Goal: Information Seeking & Learning: Learn about a topic

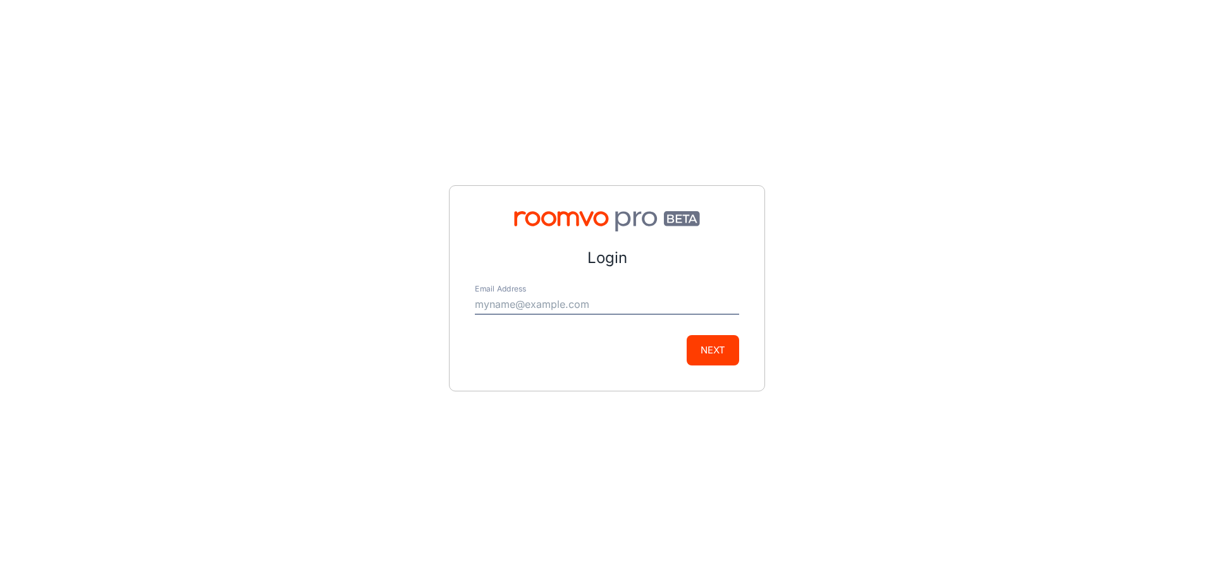
click at [578, 308] on input "Email Address" at bounding box center [607, 305] width 264 height 20
type input "[PERSON_NAME][EMAIL_ADDRESS][DOMAIN_NAME]"
click at [687, 335] on button "Next" at bounding box center [713, 350] width 52 height 30
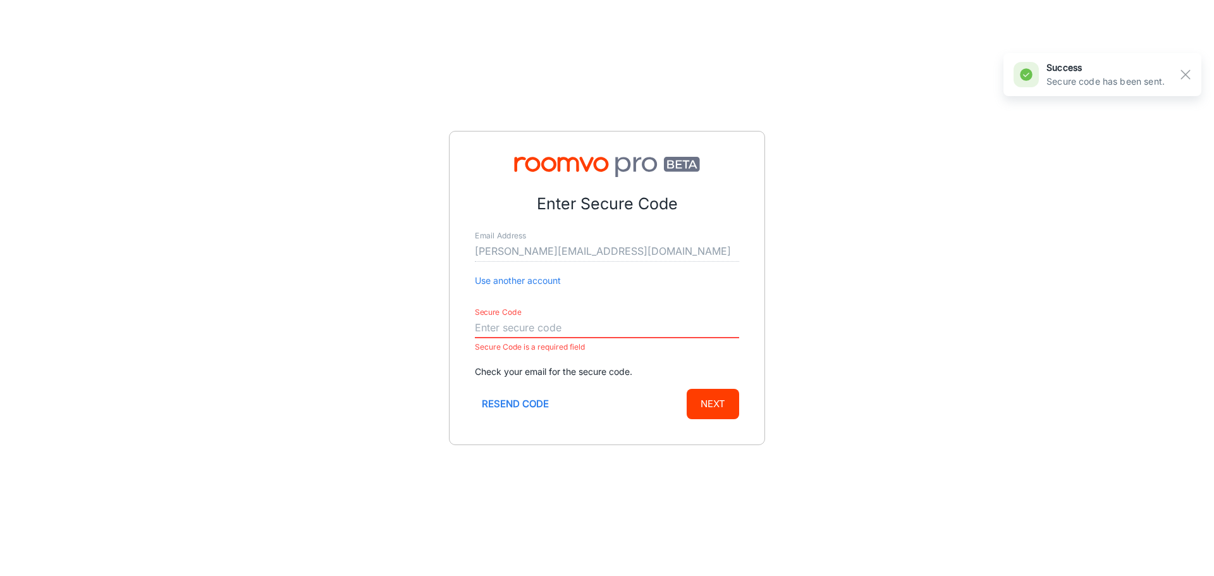
paste input "231474"
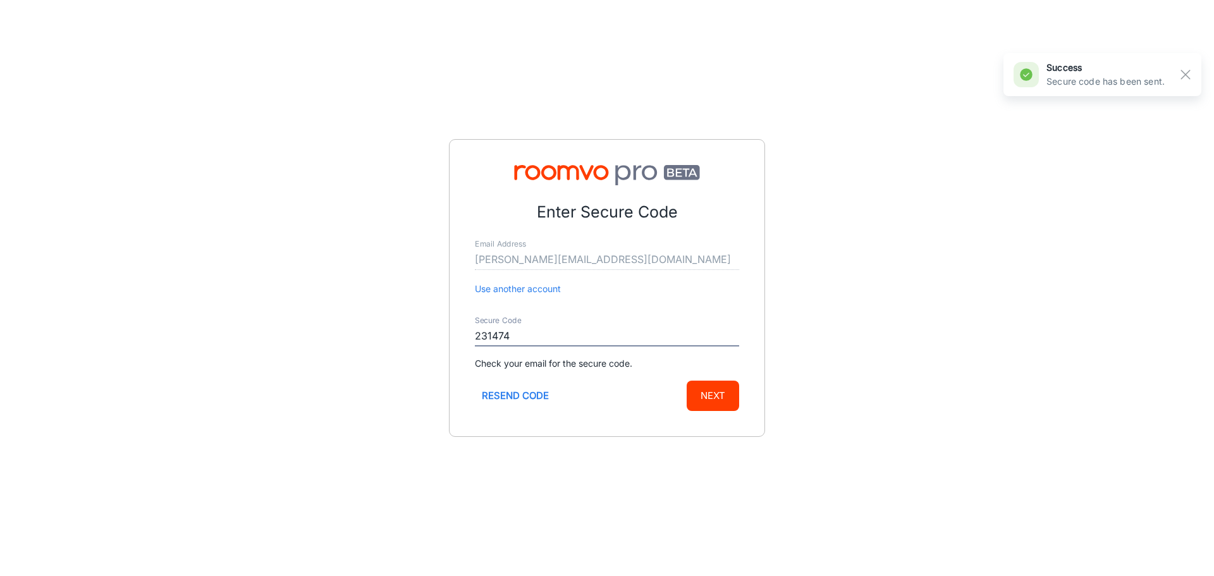
type input "231474"
click at [715, 393] on button "Next" at bounding box center [713, 396] width 52 height 30
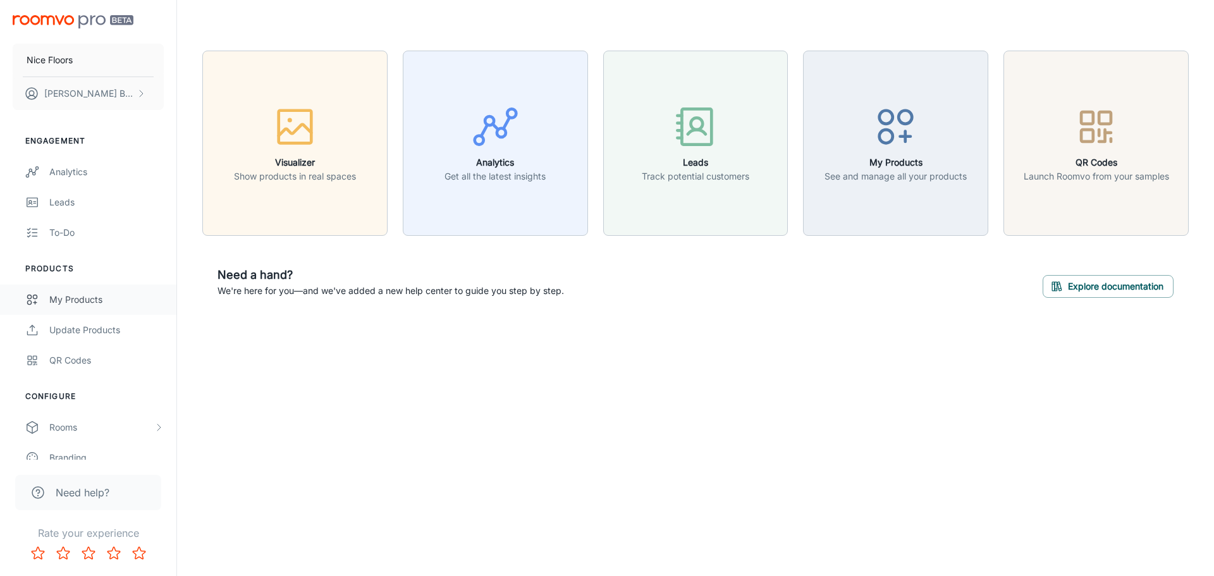
click at [89, 290] on link "My Products" at bounding box center [88, 300] width 176 height 30
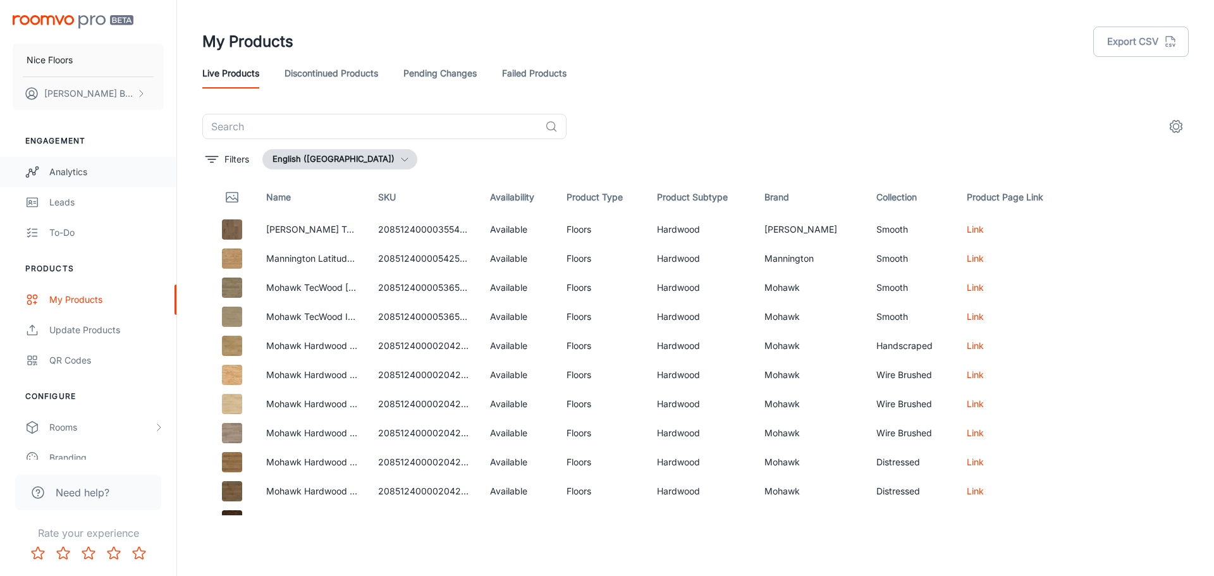
click at [74, 166] on div "Analytics" at bounding box center [106, 172] width 114 height 14
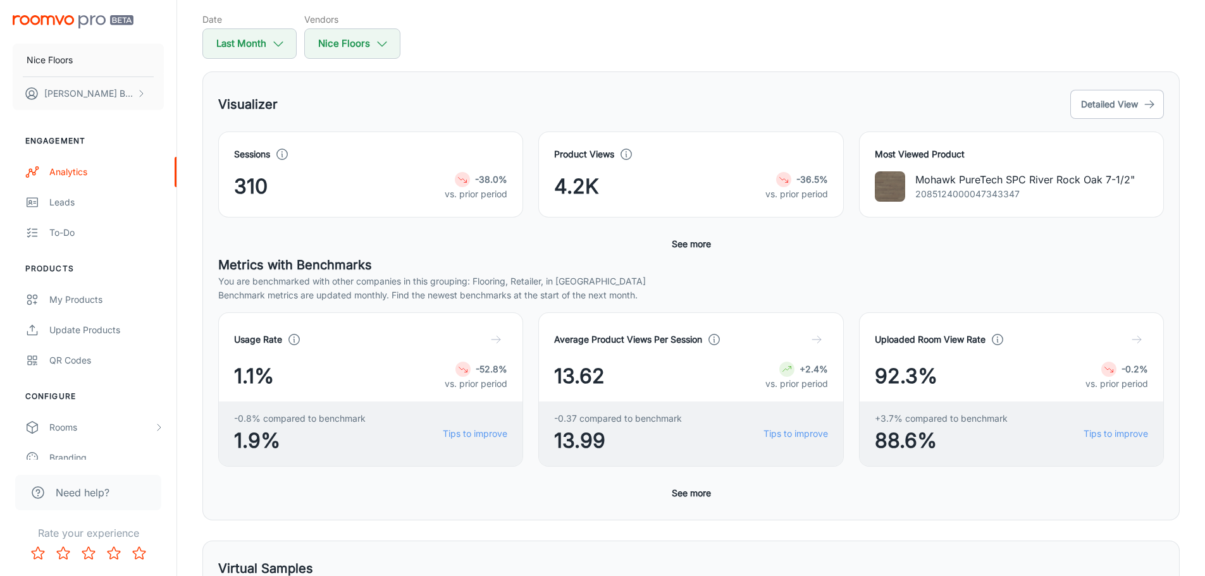
scroll to position [126, 0]
click at [1105, 104] on button "Detailed View" at bounding box center [1117, 103] width 94 height 29
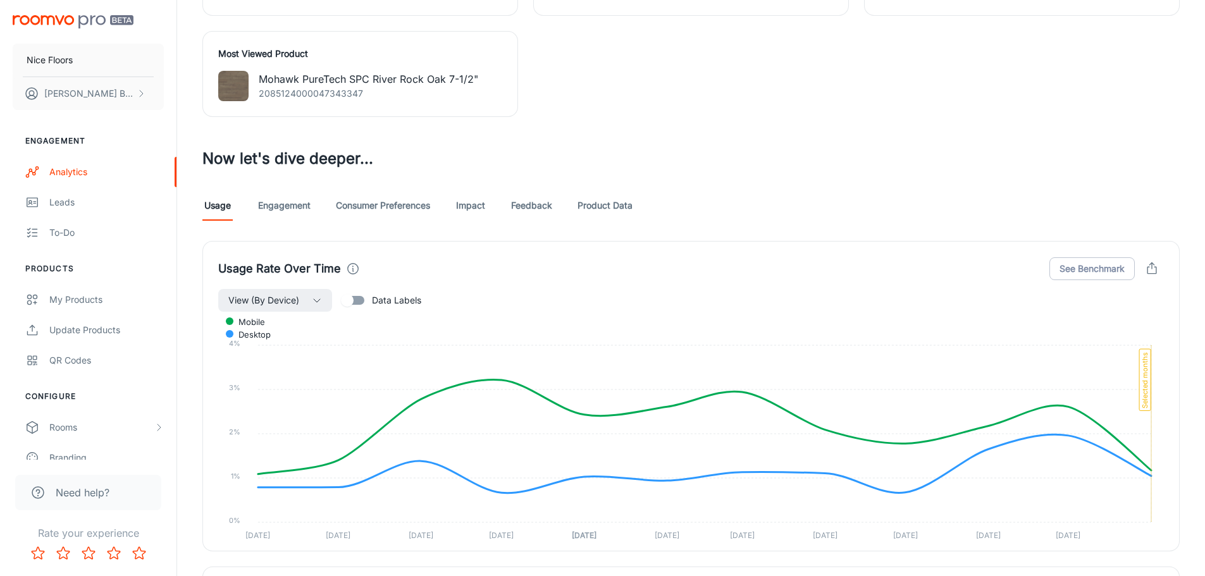
scroll to position [632, 0]
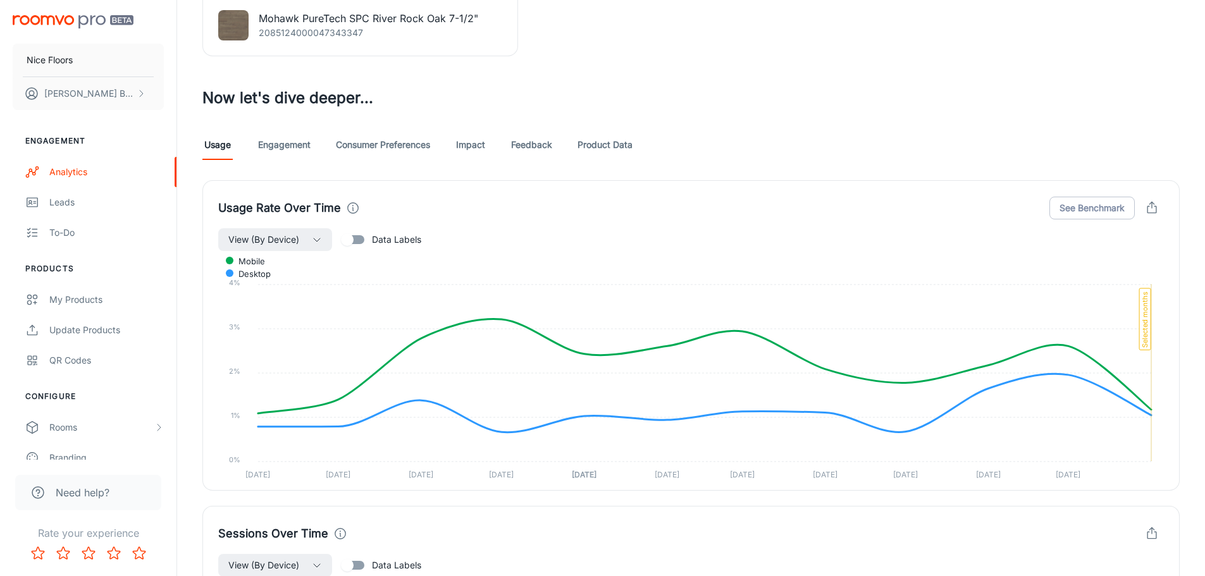
click at [293, 148] on link "Engagement" at bounding box center [284, 145] width 52 height 30
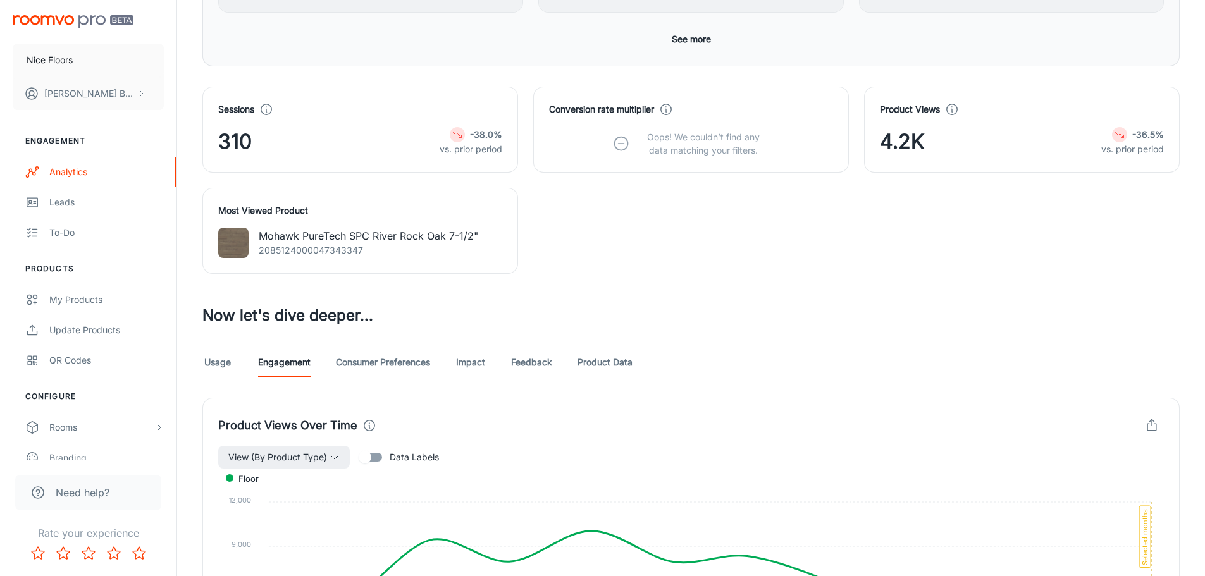
scroll to position [443, 0]
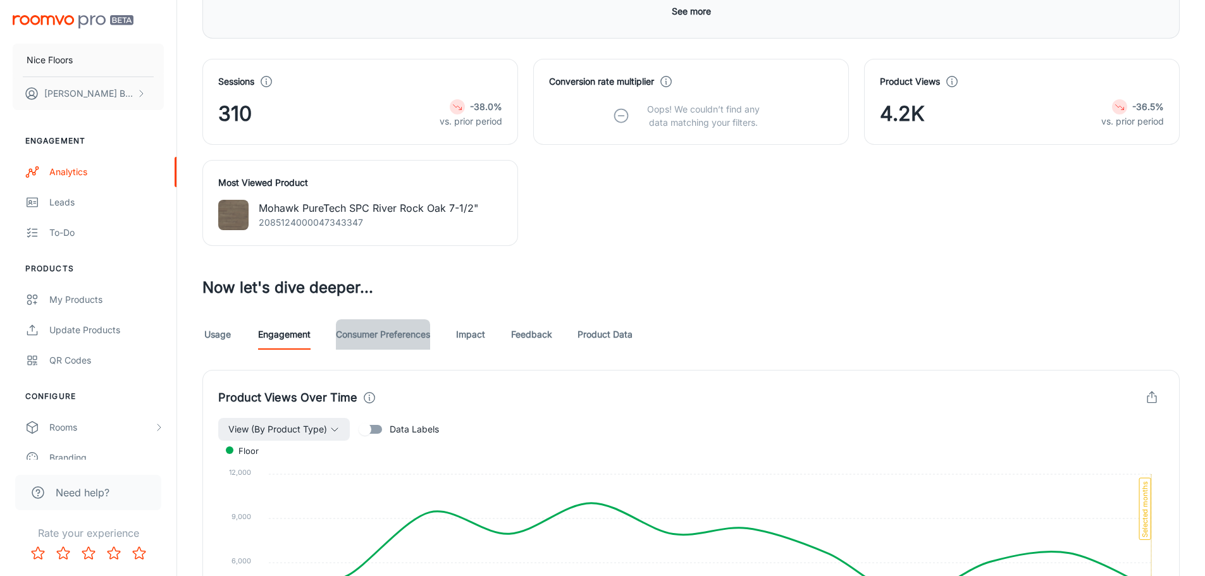
click at [358, 333] on link "Consumer Preferences" at bounding box center [383, 334] width 94 height 30
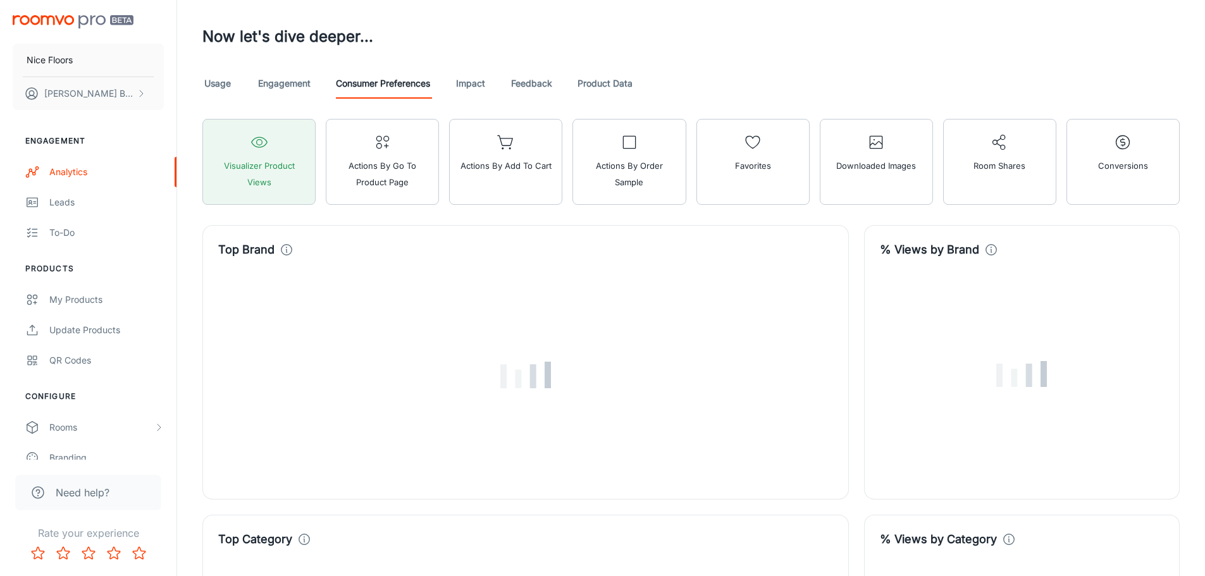
scroll to position [696, 0]
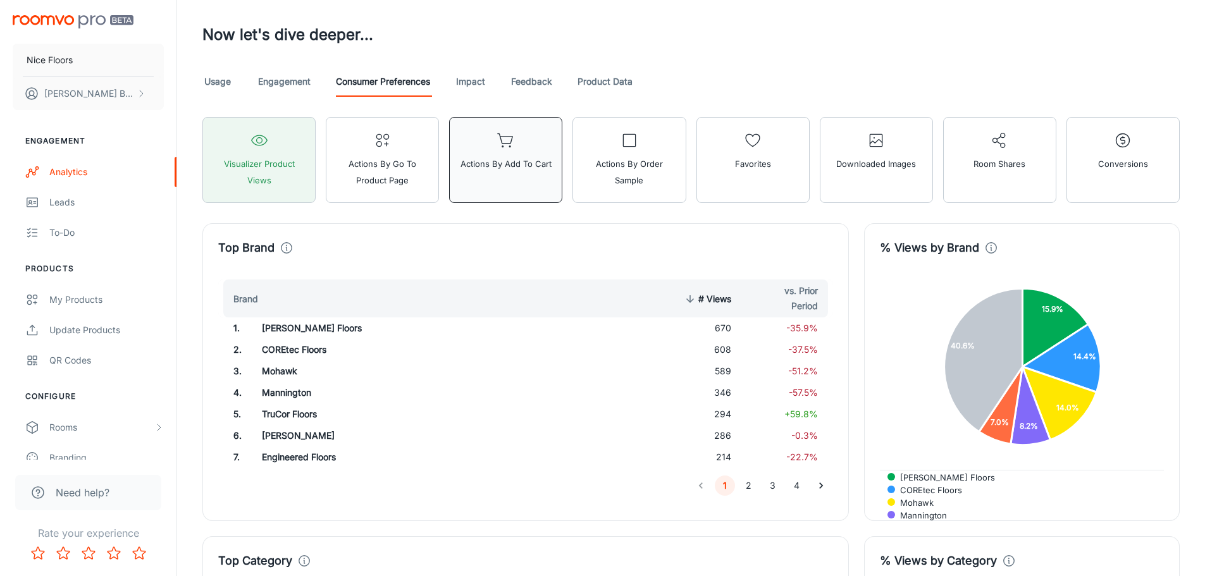
click at [524, 173] on button "Actions by Add to Cart" at bounding box center [505, 160] width 113 height 86
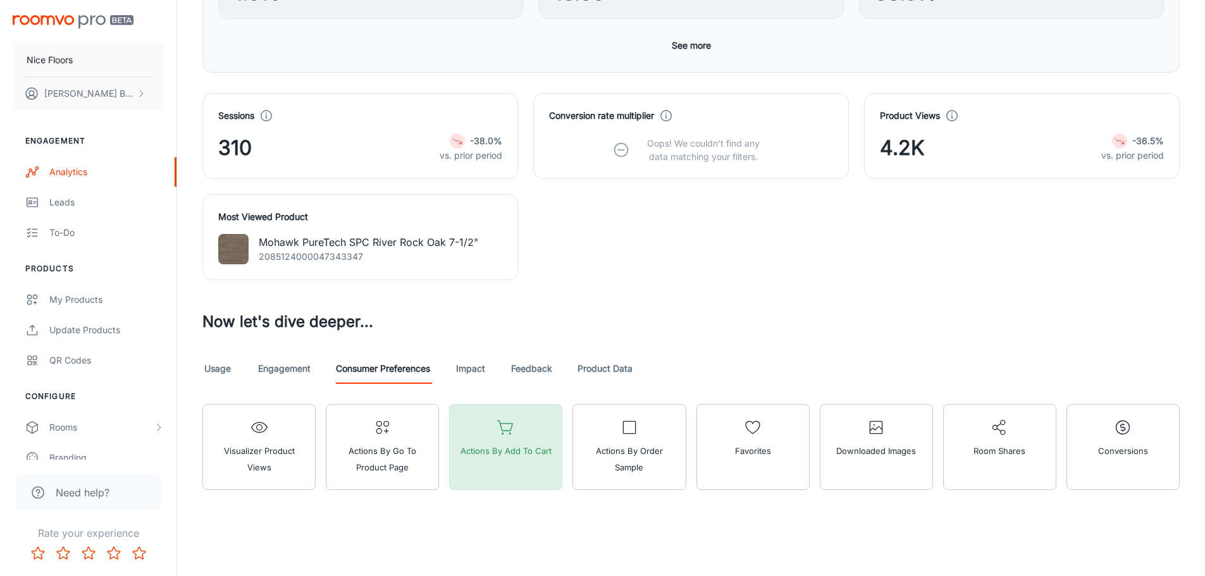
scroll to position [408, 0]
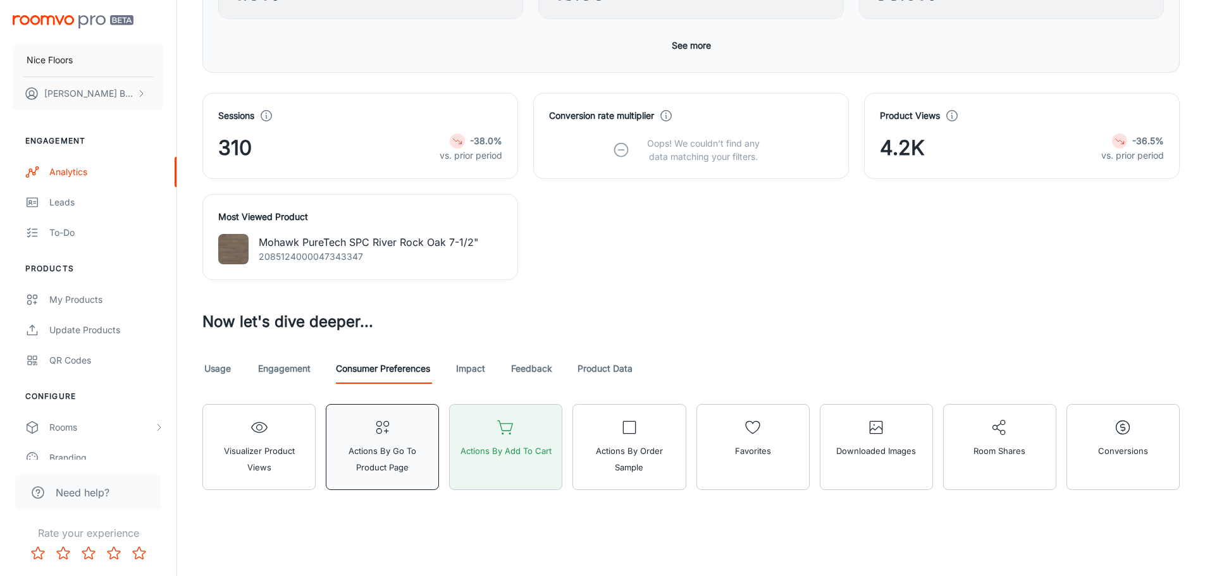
click at [369, 433] on button "Actions by Go To Product Page" at bounding box center [382, 447] width 113 height 86
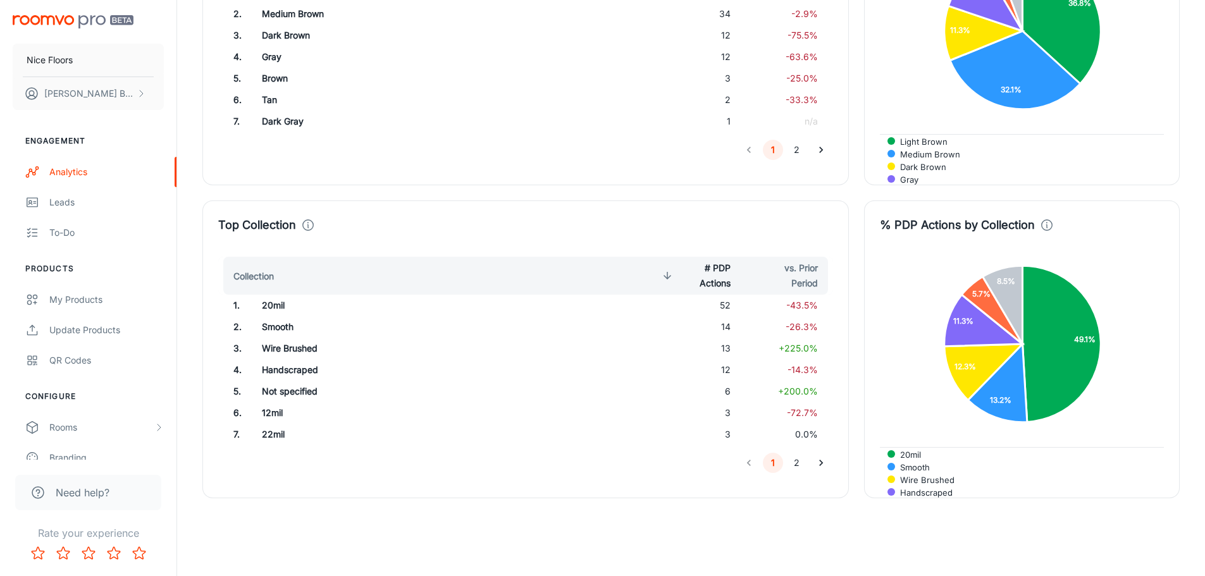
scroll to position [1661, 0]
